Goal: Task Accomplishment & Management: Manage account settings

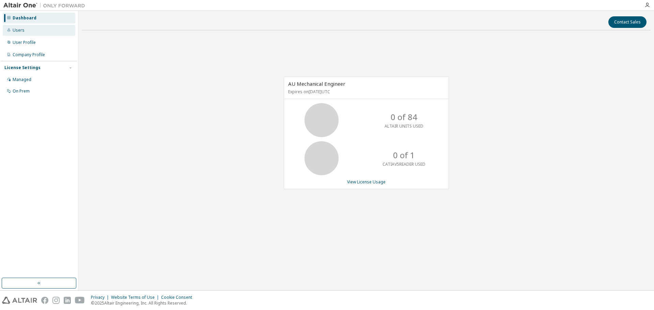
click at [19, 29] on div "Users" at bounding box center [19, 30] width 12 height 5
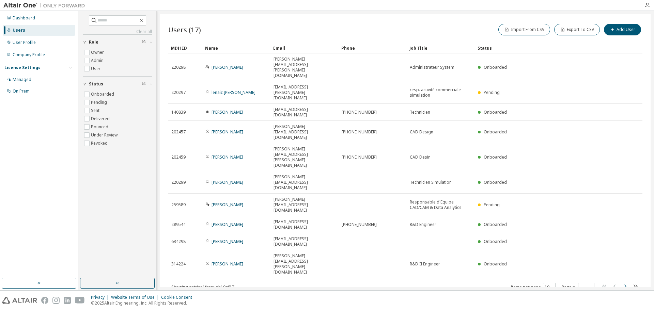
click at [626, 285] on icon "button" at bounding box center [626, 286] width 2 height 3
type input "*"
